Goal: Information Seeking & Learning: Learn about a topic

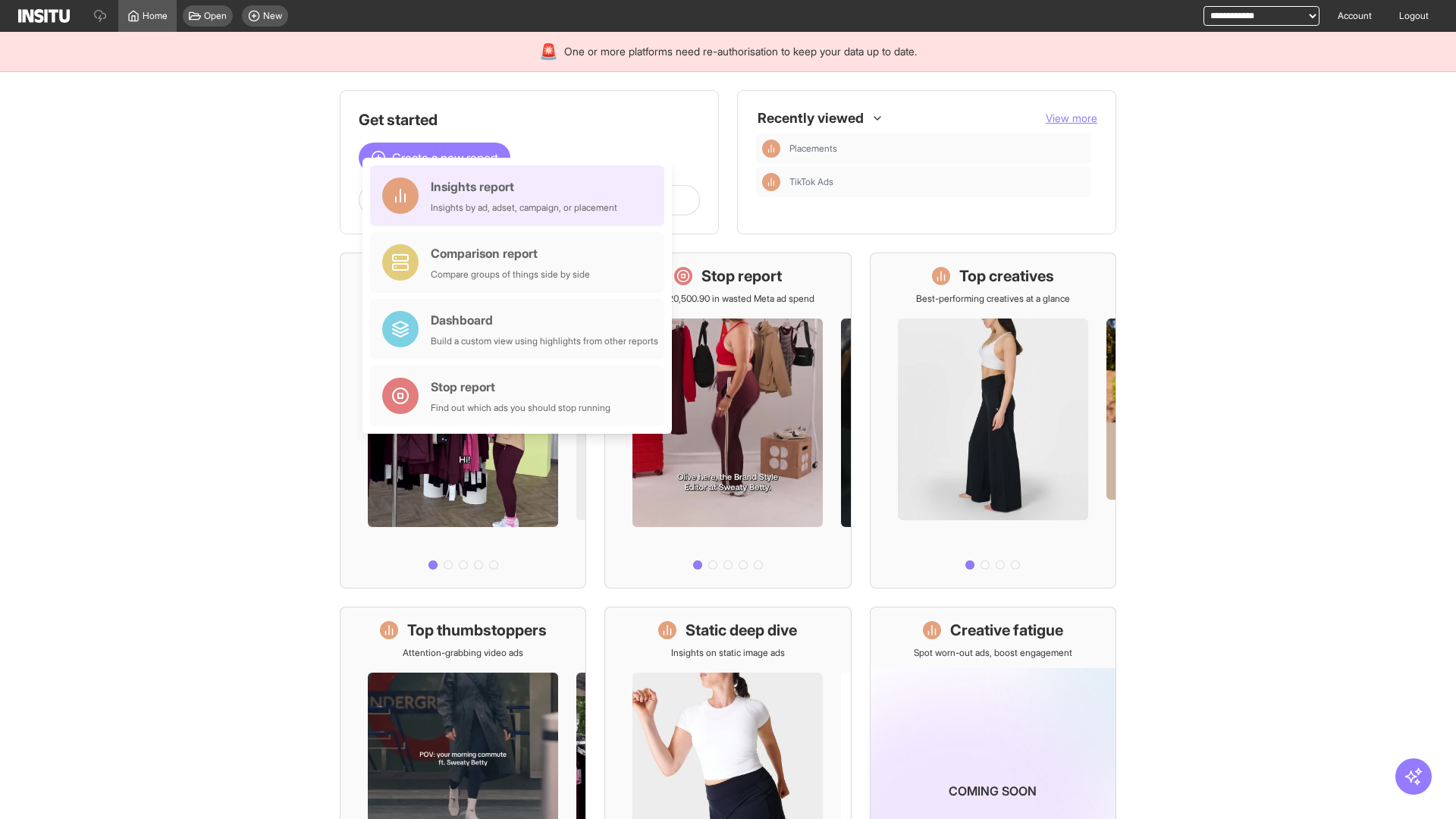
click at [521, 196] on div "Insights report Insights by ad, adset, campaign, or placement" at bounding box center [523, 196] width 186 height 37
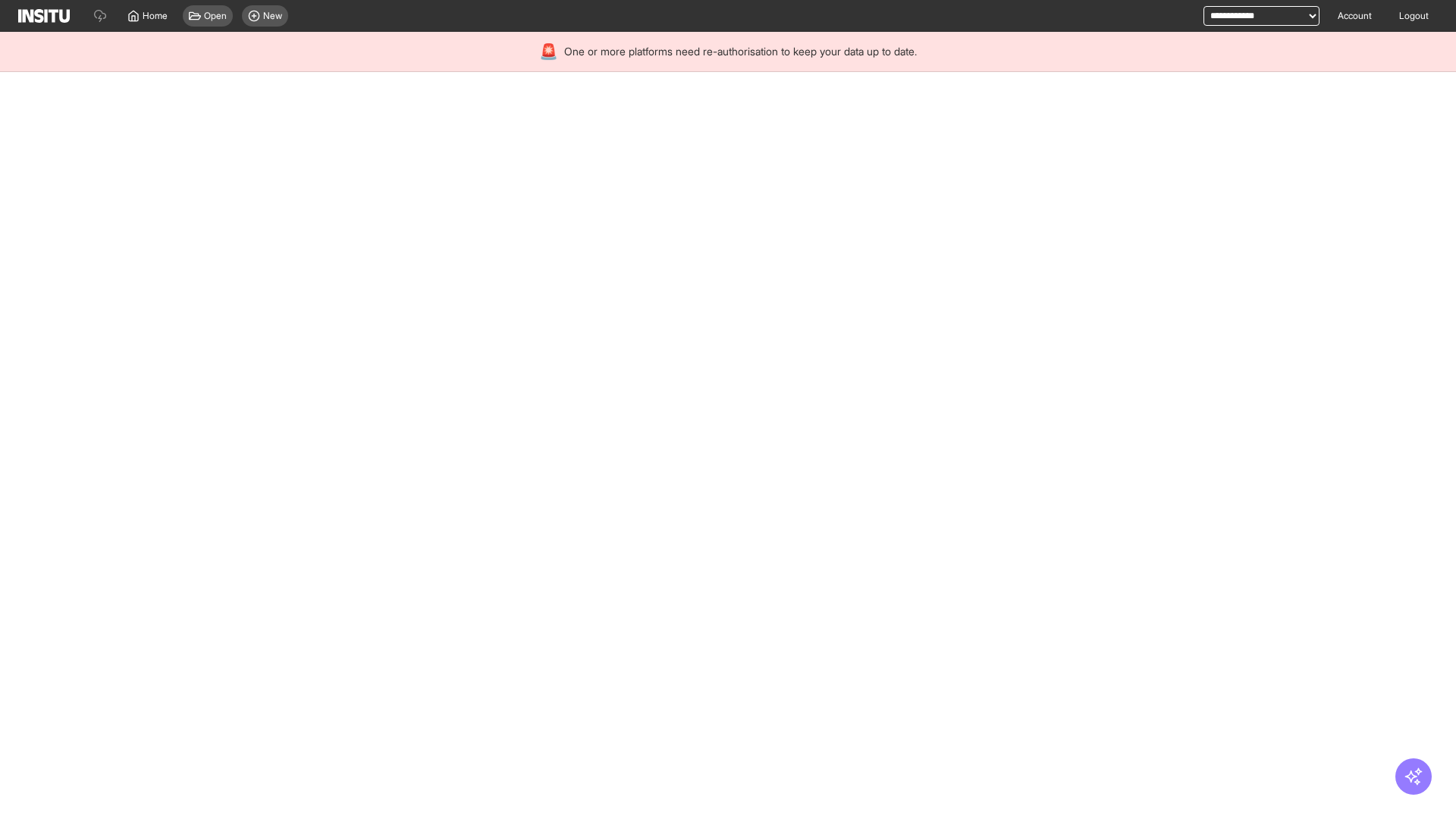
select select "**"
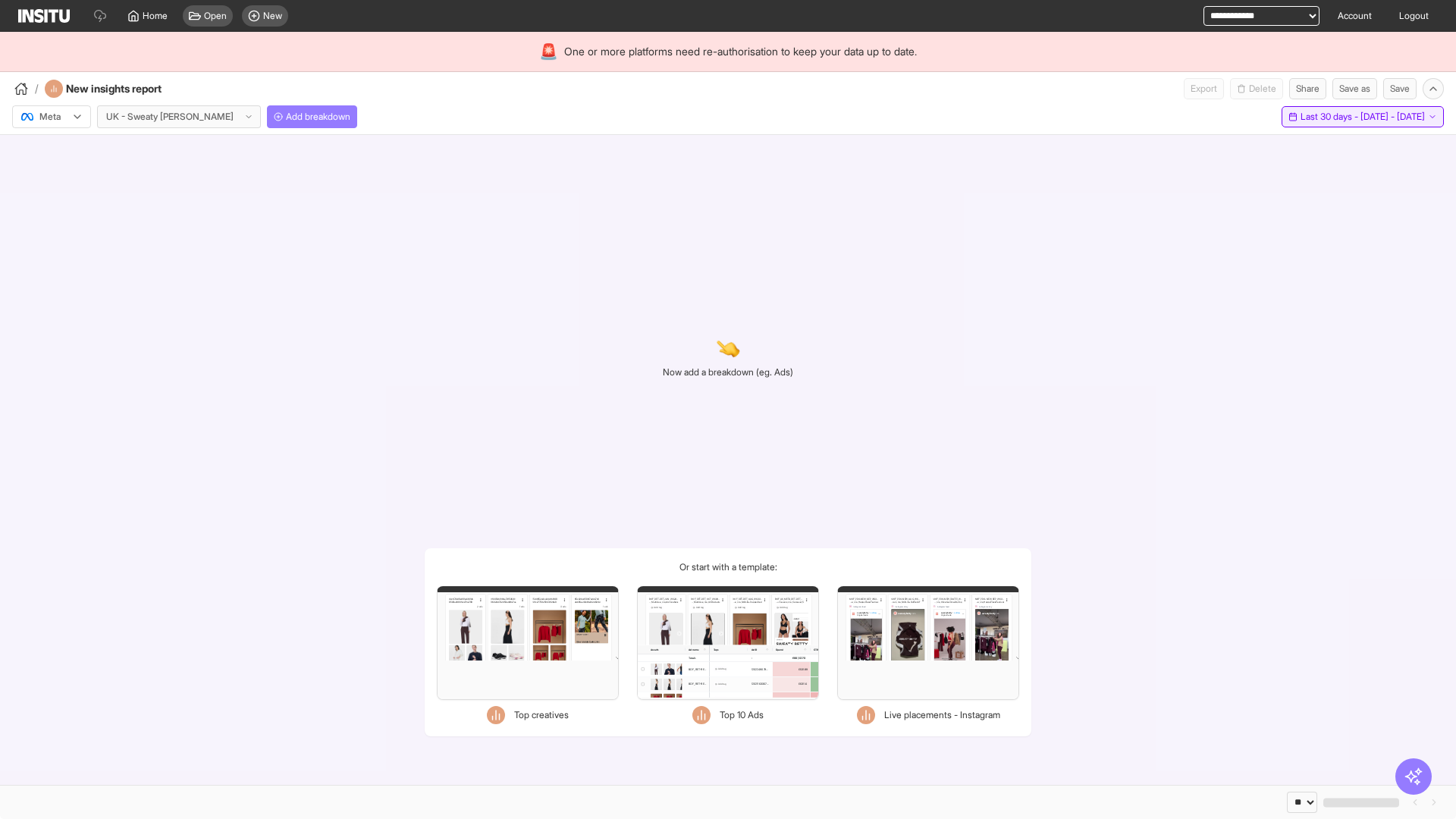
click at [1328, 117] on span "Last 30 days - [DATE] - [DATE]" at bounding box center [1362, 117] width 125 height 13
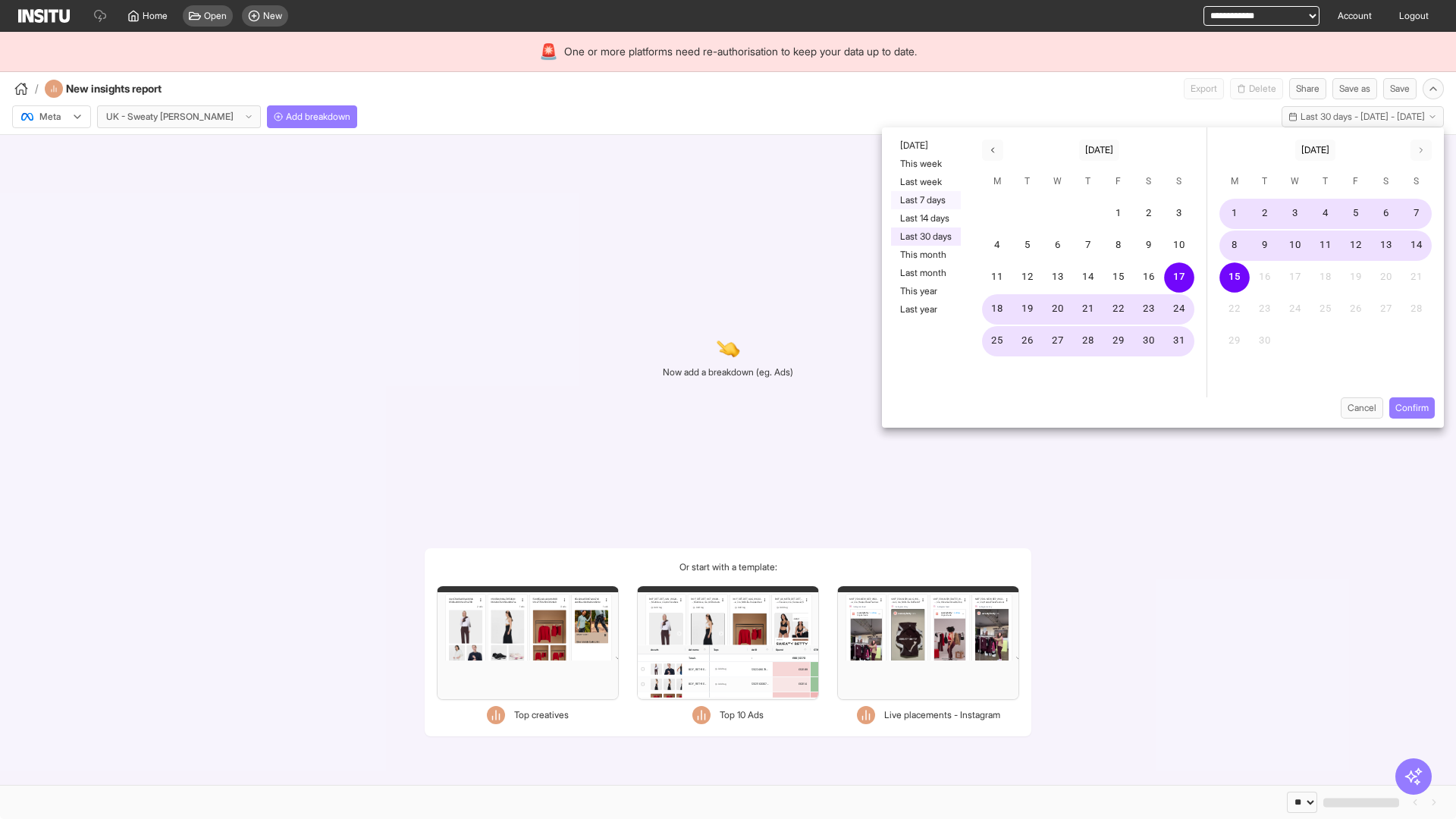
click at [925, 200] on button "Last 7 days" at bounding box center [926, 200] width 70 height 18
